Goal: Task Accomplishment & Management: Complete application form

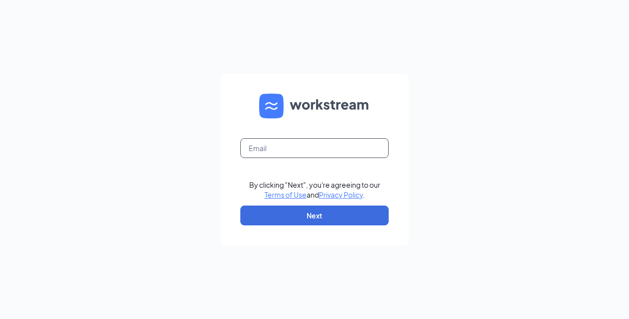
click at [263, 144] on input "text" at bounding box center [314, 148] width 148 height 20
type input "[EMAIL_ADDRESS][DOMAIN_NAME]"
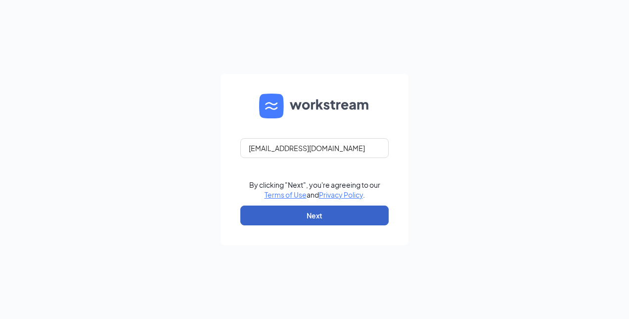
click at [303, 211] on button "Next" at bounding box center [314, 215] width 148 height 20
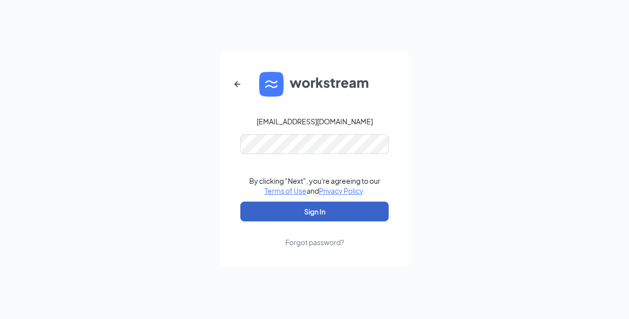
click at [290, 213] on button "Sign In" at bounding box center [314, 211] width 148 height 20
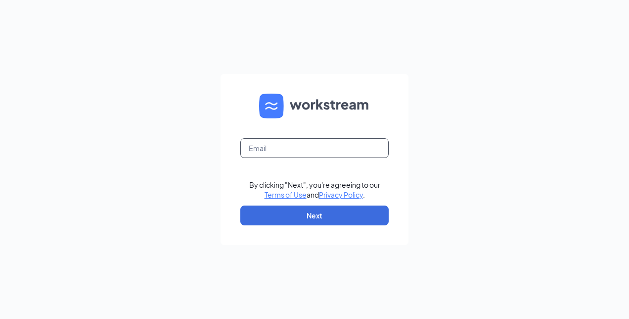
click at [286, 146] on input "text" at bounding box center [314, 148] width 148 height 20
type input "[EMAIL_ADDRESS][DOMAIN_NAME]"
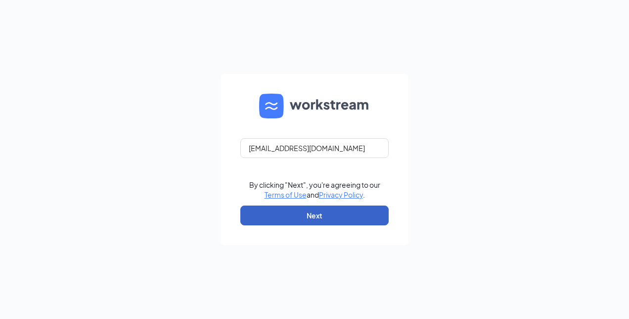
click at [281, 214] on button "Next" at bounding box center [314, 215] width 148 height 20
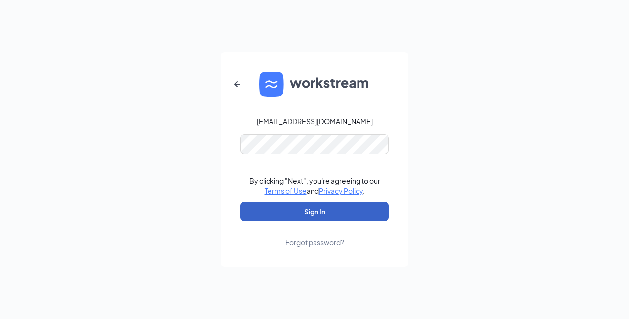
click at [266, 207] on button "Sign In" at bounding box center [314, 211] width 148 height 20
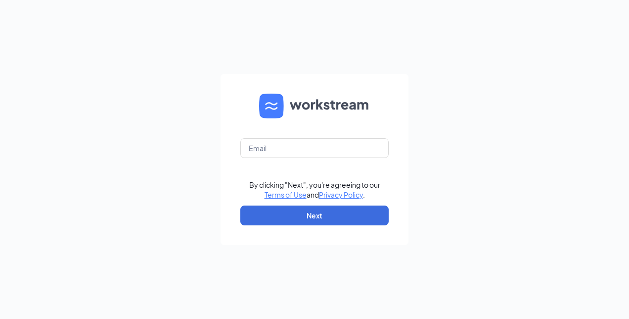
click at [318, 162] on form "By clicking "Next", you're agreeing to our Terms of Use and Privacy Policy . Ne…" at bounding box center [315, 159] width 188 height 171
click at [316, 155] on input "text" at bounding box center [314, 148] width 148 height 20
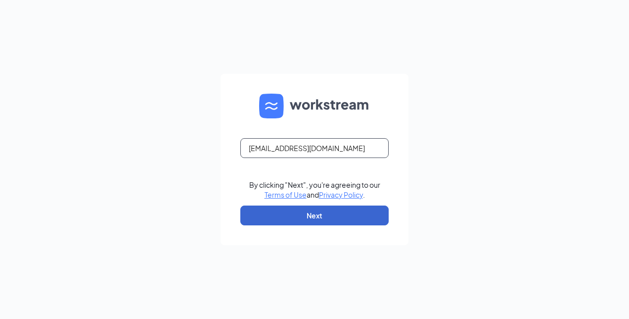
type input "mkidd@redlobster.com"
click at [254, 218] on button "Next" at bounding box center [314, 215] width 148 height 20
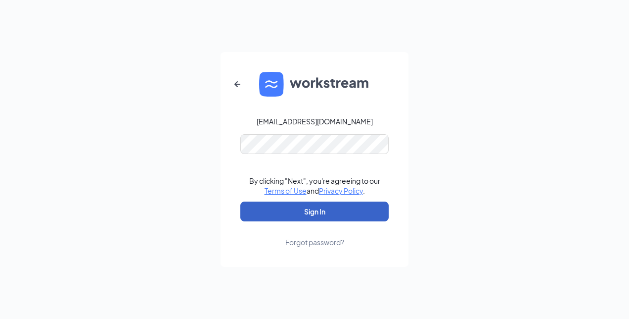
click at [251, 213] on button "Sign In" at bounding box center [314, 211] width 148 height 20
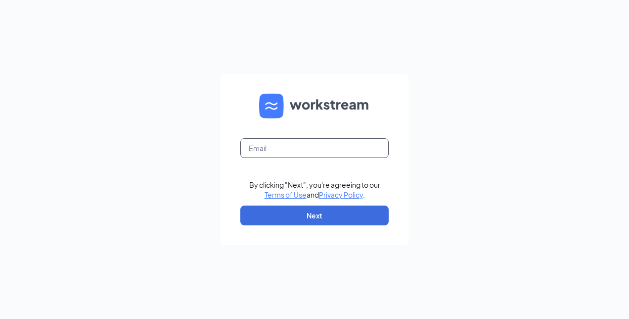
click at [291, 146] on input "text" at bounding box center [314, 148] width 148 height 20
type input "[EMAIL_ADDRESS][DOMAIN_NAME]"
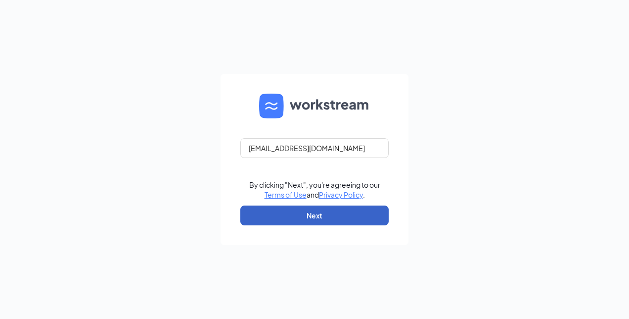
click at [289, 218] on button "Next" at bounding box center [314, 215] width 148 height 20
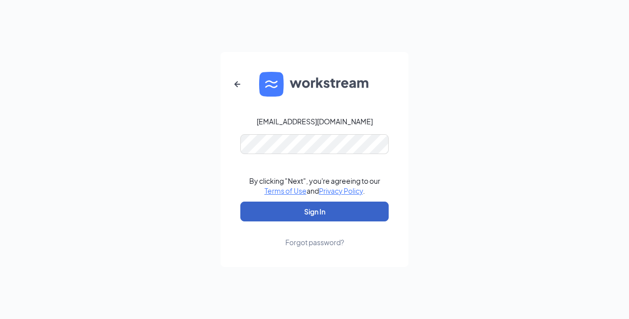
click at [286, 211] on button "Sign In" at bounding box center [314, 211] width 148 height 20
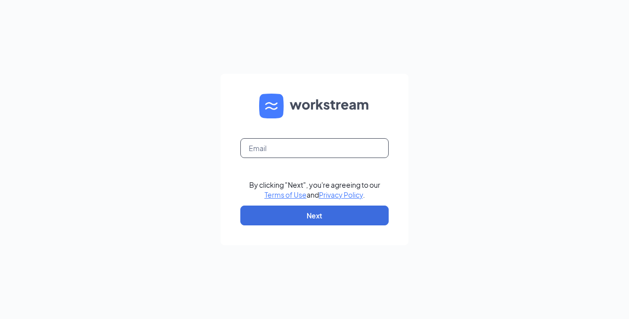
click at [286, 154] on input "text" at bounding box center [314, 148] width 148 height 20
type input "[EMAIL_ADDRESS][DOMAIN_NAME]"
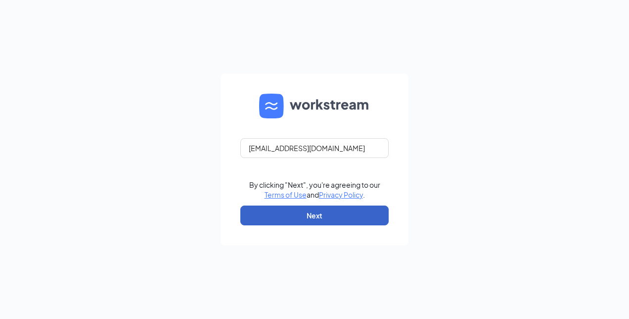
click at [287, 214] on button "Next" at bounding box center [314, 215] width 148 height 20
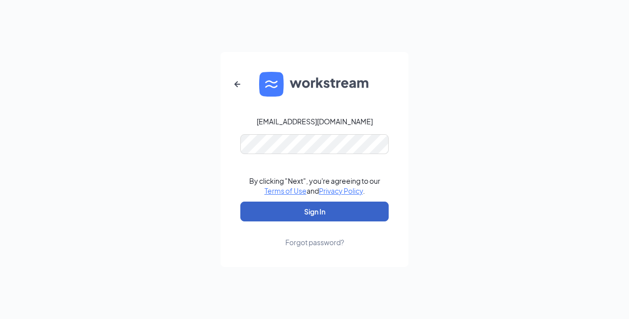
click at [300, 206] on button "Sign In" at bounding box center [314, 211] width 148 height 20
